Goal: Task Accomplishment & Management: Manage account settings

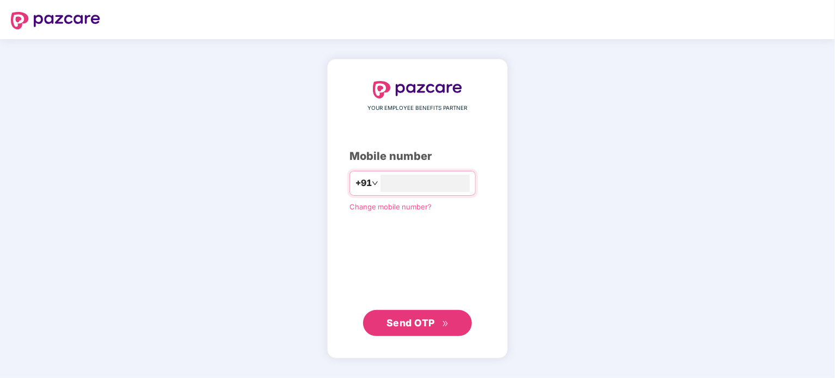
type input "**********"
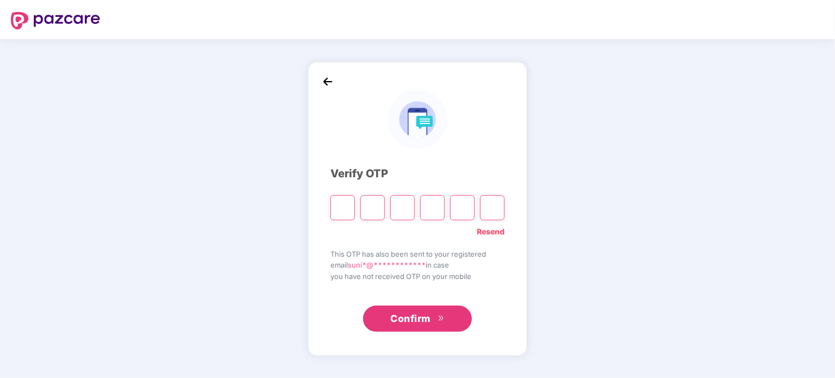
paste input "*"
type input "*"
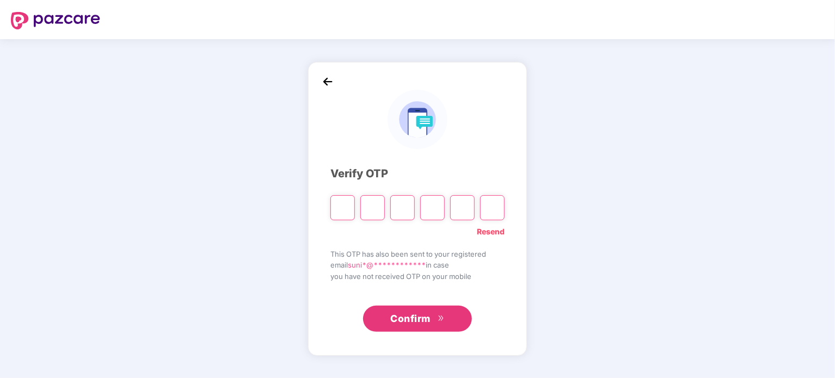
type input "*"
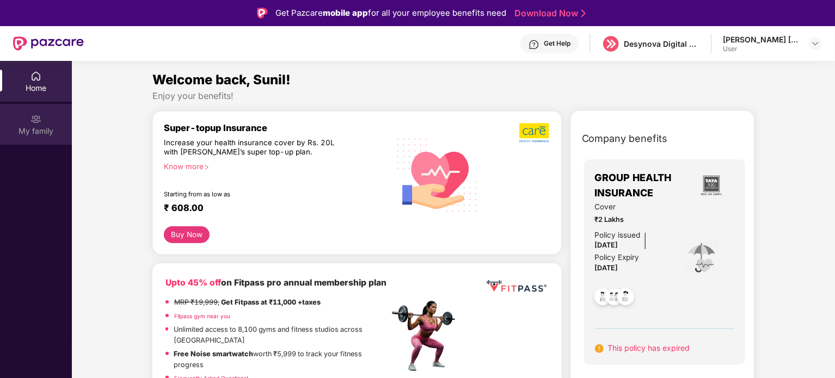
click at [38, 132] on div "My family" at bounding box center [36, 131] width 72 height 11
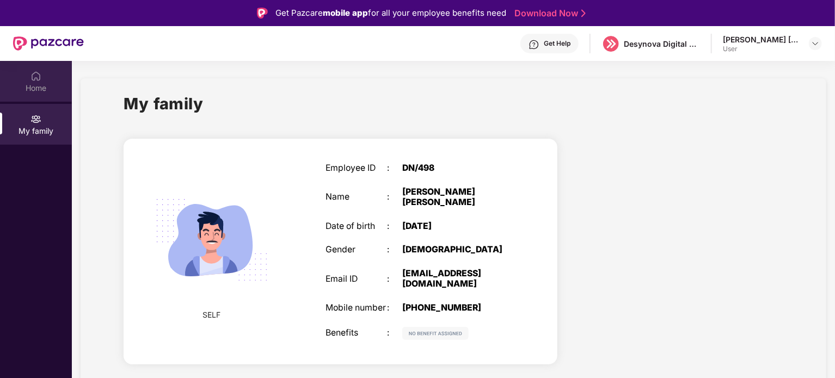
click at [41, 76] on img at bounding box center [35, 76] width 11 height 11
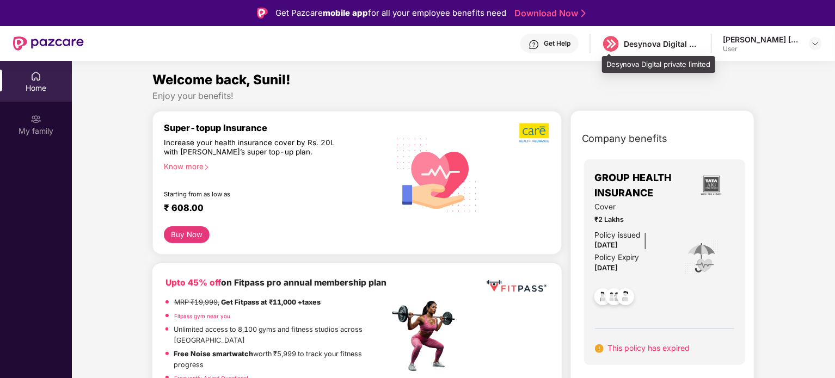
click at [673, 50] on div "Desynova Digital private limited" at bounding box center [651, 43] width 99 height 19
click at [811, 43] on img at bounding box center [815, 43] width 9 height 9
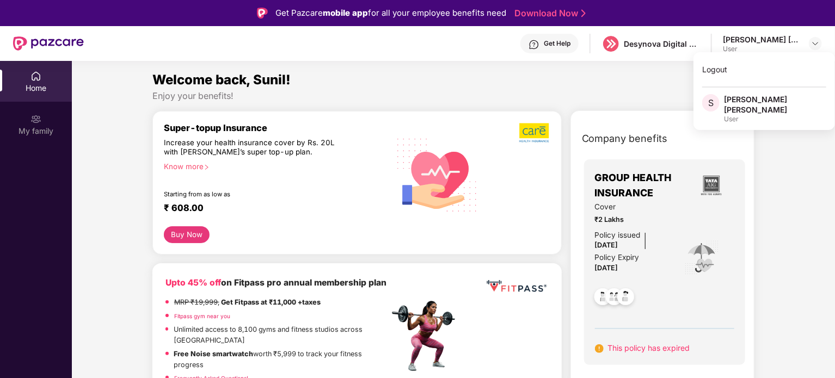
click at [637, 90] on div "Enjoy your benefits!" at bounding box center [453, 95] width 603 height 11
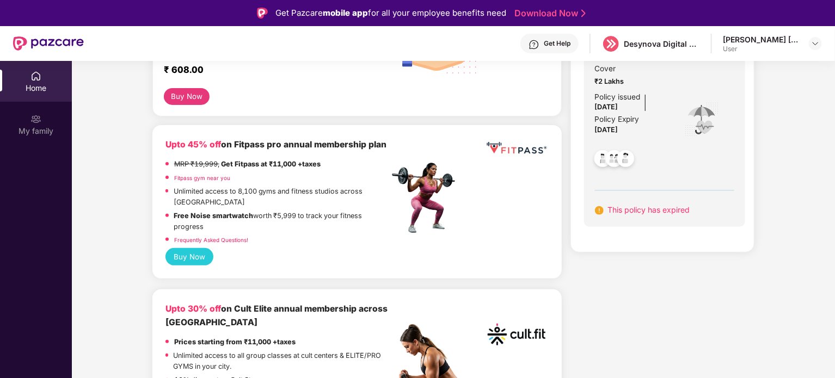
scroll to position [13, 0]
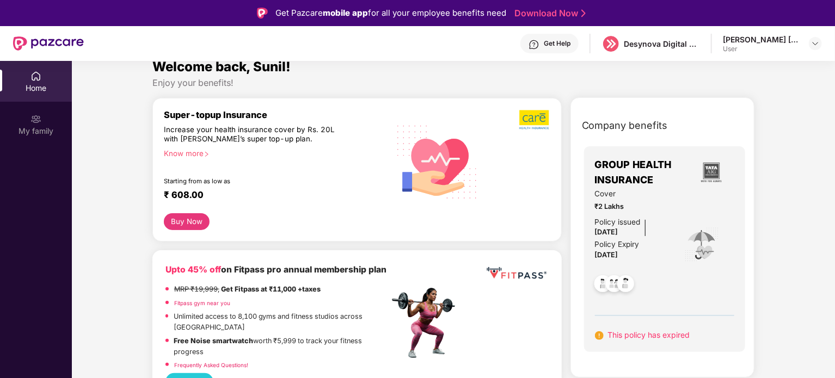
click at [615, 285] on img at bounding box center [626, 285] width 27 height 27
click at [659, 335] on span "This policy has expired" at bounding box center [649, 335] width 82 height 9
click at [761, 44] on div "[PERSON_NAME] [PERSON_NAME]" at bounding box center [761, 39] width 76 height 10
click at [815, 45] on img at bounding box center [815, 43] width 9 height 9
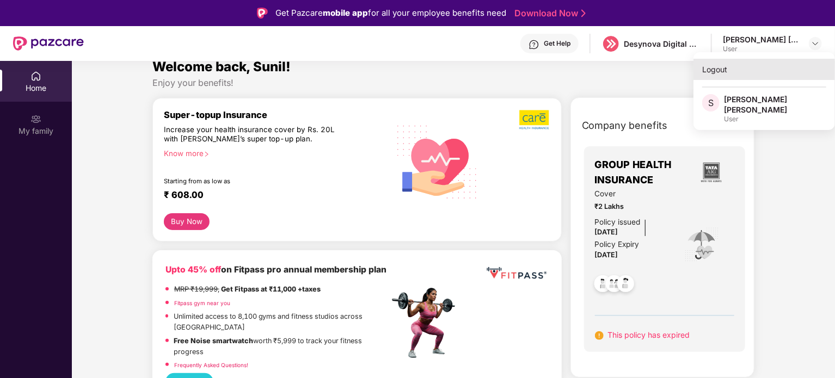
click at [712, 69] on div "Logout" at bounding box center [765, 69] width 142 height 21
